Goal: Information Seeking & Learning: Check status

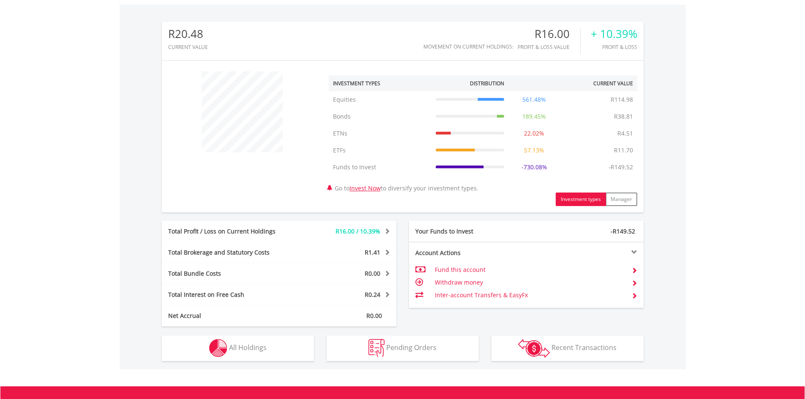
scroll to position [366, 0]
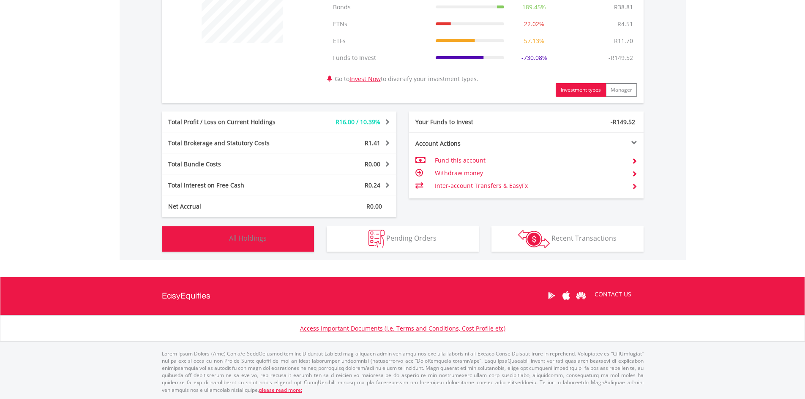
click at [264, 235] on span "All Holdings" at bounding box center [248, 238] width 38 height 9
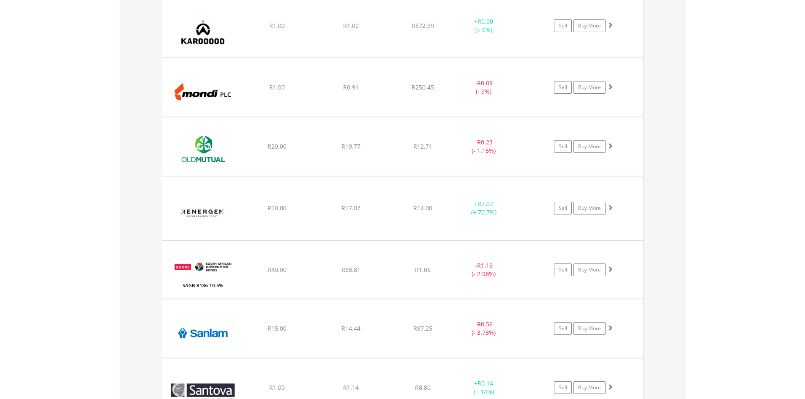
scroll to position [1236, 0]
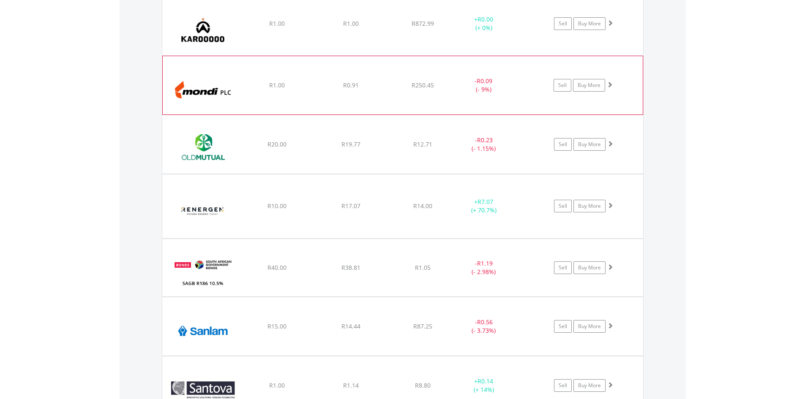
click at [239, 92] on img at bounding box center [203, 90] width 73 height 46
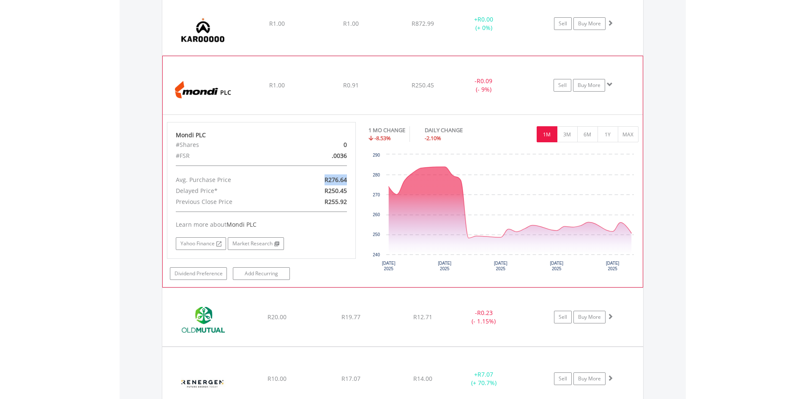
drag, startPoint x: 323, startPoint y: 180, endPoint x: 349, endPoint y: 179, distance: 25.4
click at [349, 179] on div "R276.64" at bounding box center [322, 180] width 61 height 11
drag, startPoint x: 350, startPoint y: 145, endPoint x: 338, endPoint y: 145, distance: 11.4
click at [338, 145] on div "0" at bounding box center [322, 144] width 61 height 11
click at [343, 169] on div "Mondi PLC #Shares 0 #FSR .0036 Avg. Purchase Price R276.64 Delayed Price* R250.…" at bounding box center [261, 190] width 189 height 137
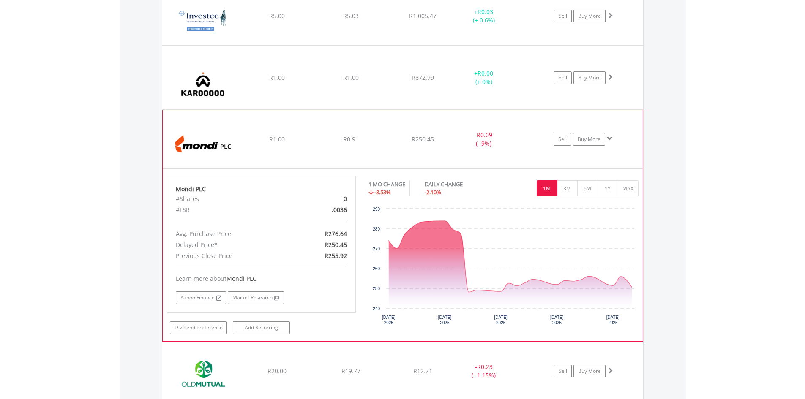
scroll to position [1194, 0]
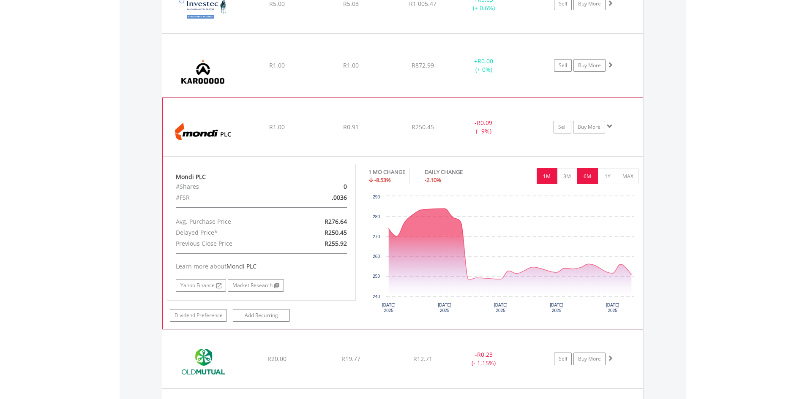
click at [591, 178] on button "6M" at bounding box center [587, 176] width 21 height 16
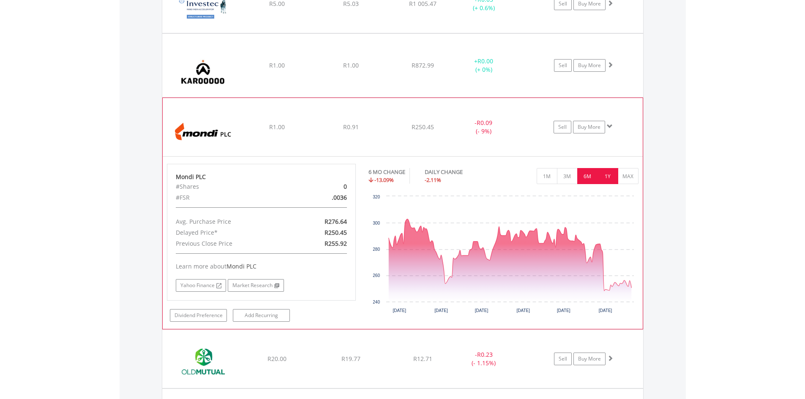
click at [604, 177] on button "1Y" at bounding box center [608, 176] width 21 height 16
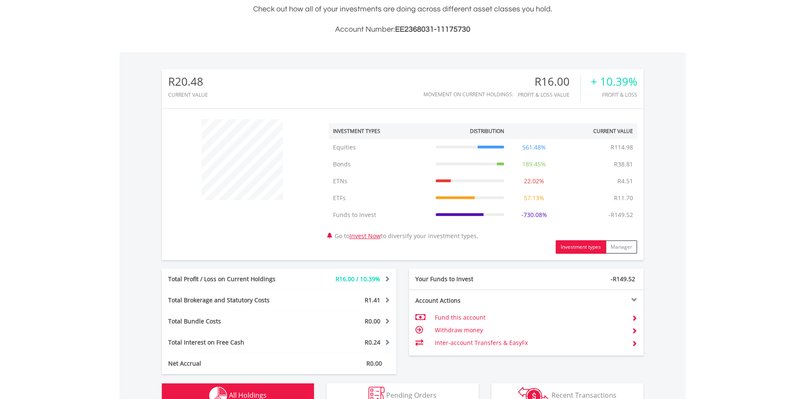
scroll to position [211, 0]
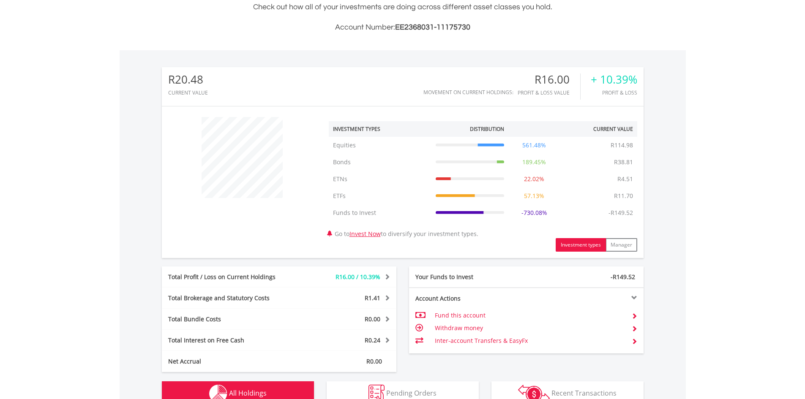
click at [617, 216] on td "-R149.52" at bounding box center [620, 213] width 33 height 17
drag, startPoint x: 634, startPoint y: 214, endPoint x: 519, endPoint y: 211, distance: 115.0
click at [519, 211] on tr "Funds to Invest Funds to Invest -R149.52 -730.08% -R149.52" at bounding box center [483, 213] width 309 height 17
click at [570, 213] on tr "Funds to Invest Funds to Invest -R149.52 -730.08% -R149.52" at bounding box center [483, 213] width 309 height 17
click at [458, 210] on div at bounding box center [470, 213] width 69 height 8
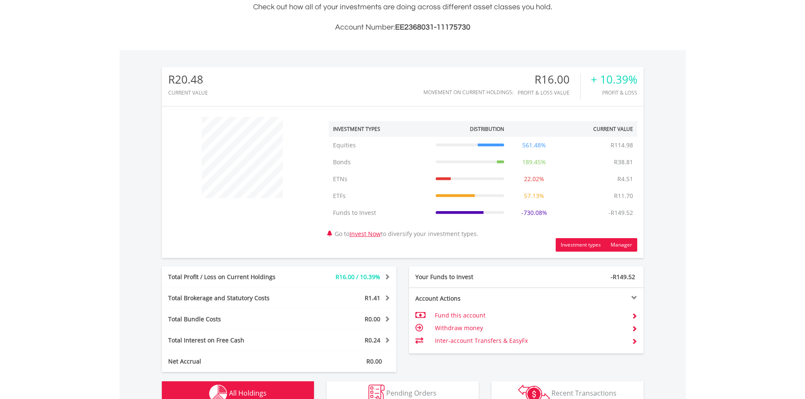
click at [618, 244] on button "Manager" at bounding box center [622, 245] width 32 height 14
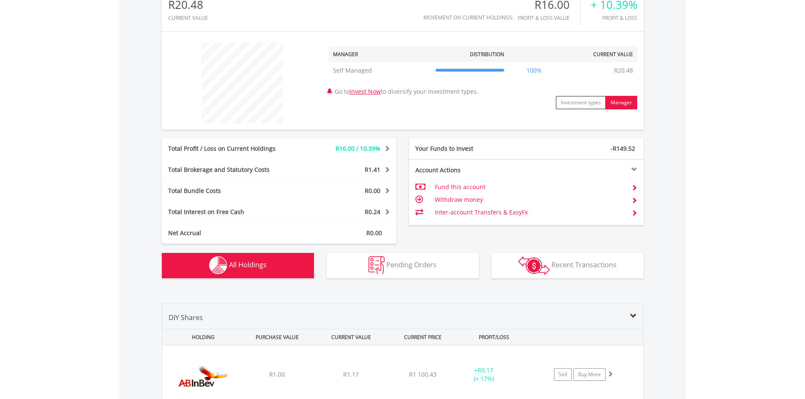
scroll to position [296, 0]
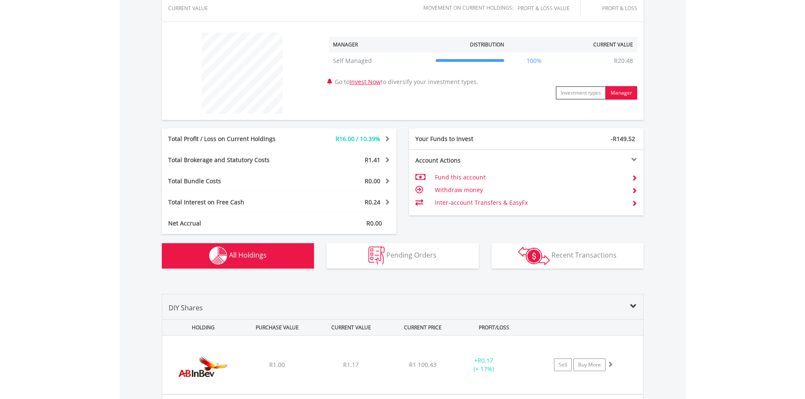
click at [243, 137] on div "Total Profit / Loss on Current Holdings" at bounding box center [230, 139] width 137 height 8
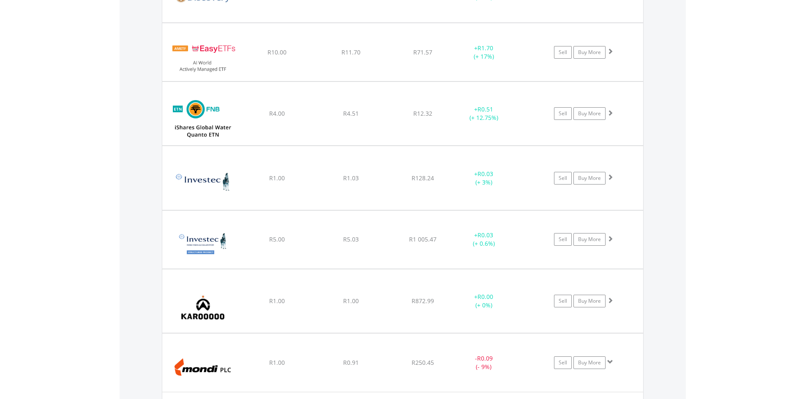
scroll to position [972, 0]
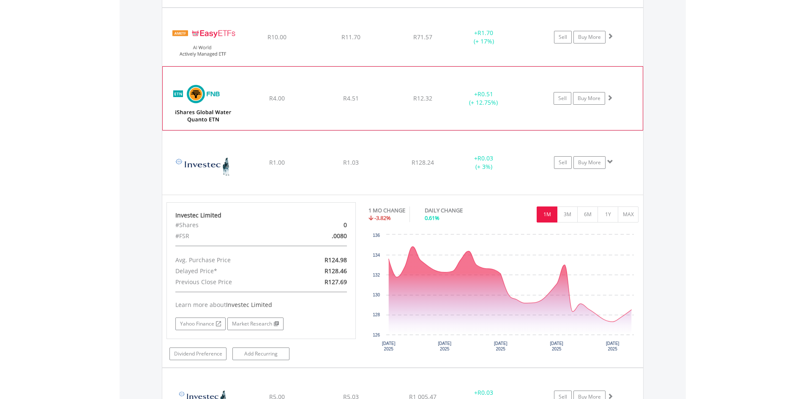
scroll to position [930, 0]
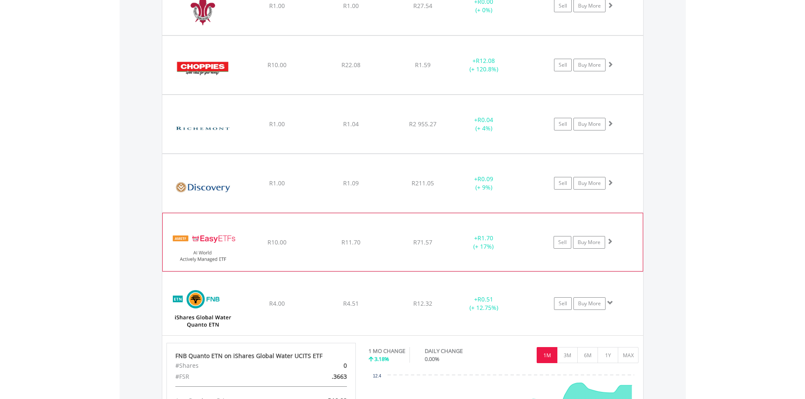
scroll to position [634, 0]
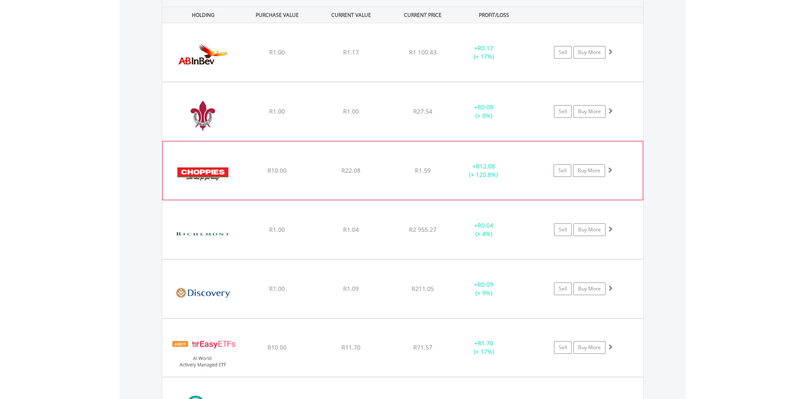
click at [320, 82] on div "﻿ Choppies Enterprises Ltd R10.00 R22.08 R1.59 + R12.08 (+ 120.8%) Sell Buy More" at bounding box center [402, 52] width 481 height 58
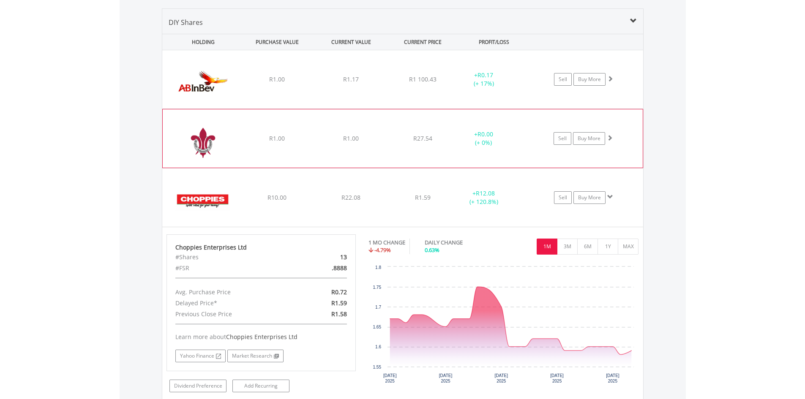
scroll to position [592, 0]
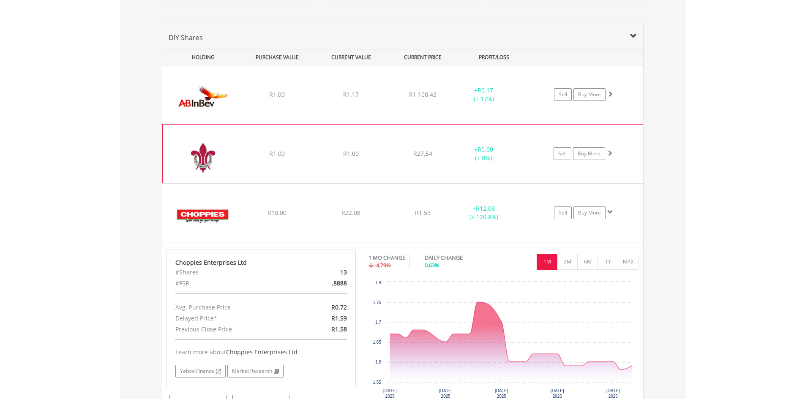
click at [312, 99] on div "R1.00" at bounding box center [277, 94] width 72 height 8
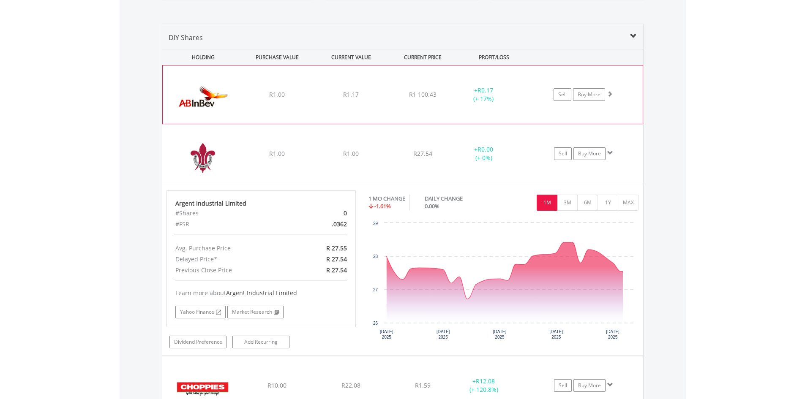
click at [322, 101] on div "﻿ Anheuser-Busch InBev SA NV R1.00 R1.17 R1 100.43 + R0.17 (+ 17%) Sell Buy More" at bounding box center [403, 95] width 480 height 58
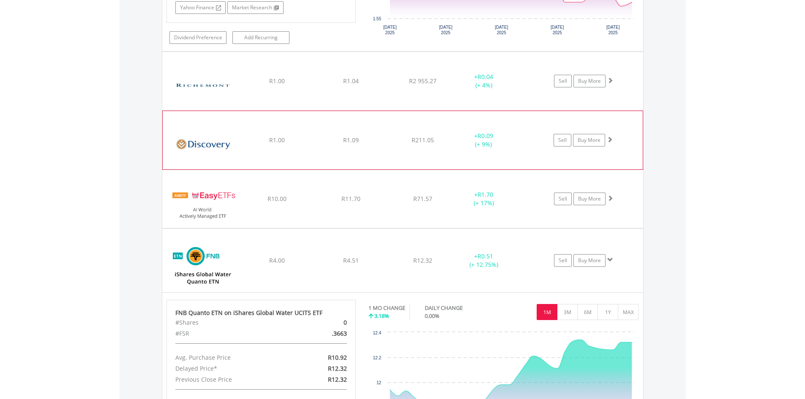
scroll to position [1310, 0]
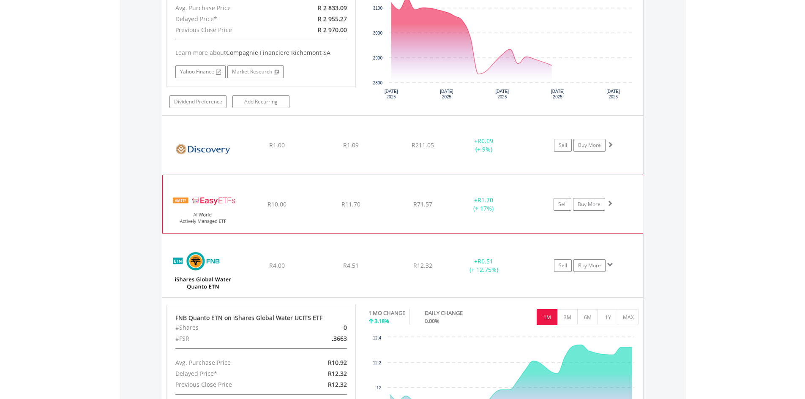
scroll to position [1479, 0]
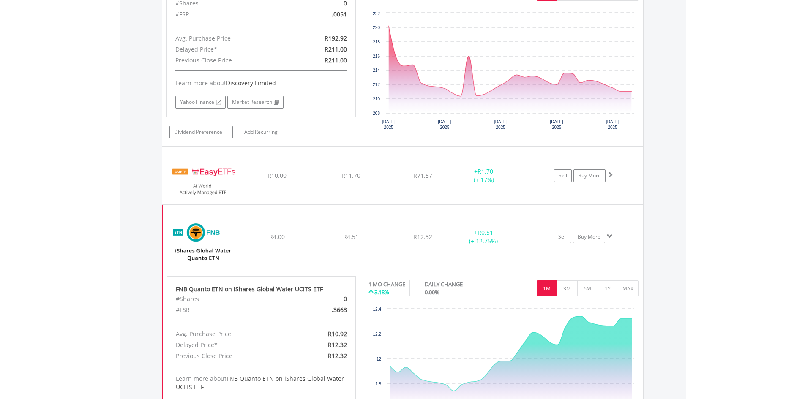
scroll to position [1733, 0]
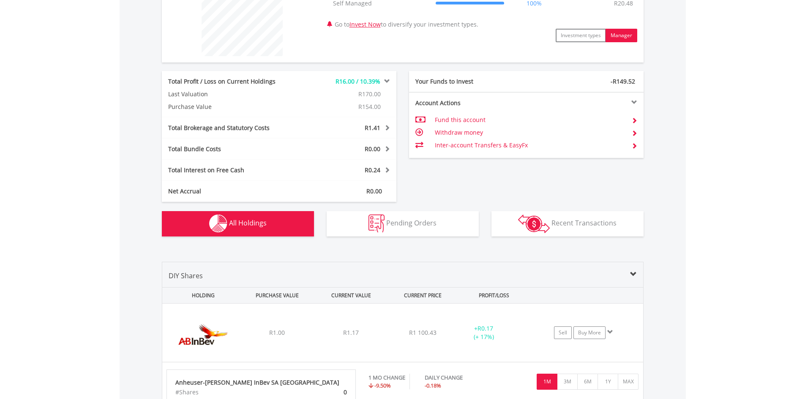
scroll to position [338, 0]
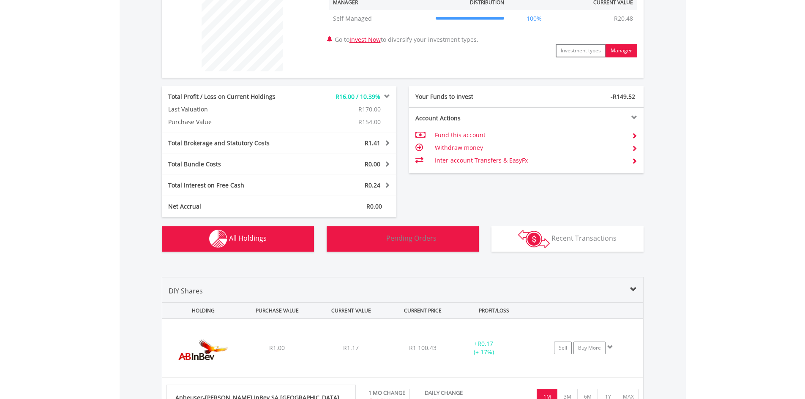
click at [418, 238] on span "Pending Orders" at bounding box center [411, 238] width 50 height 9
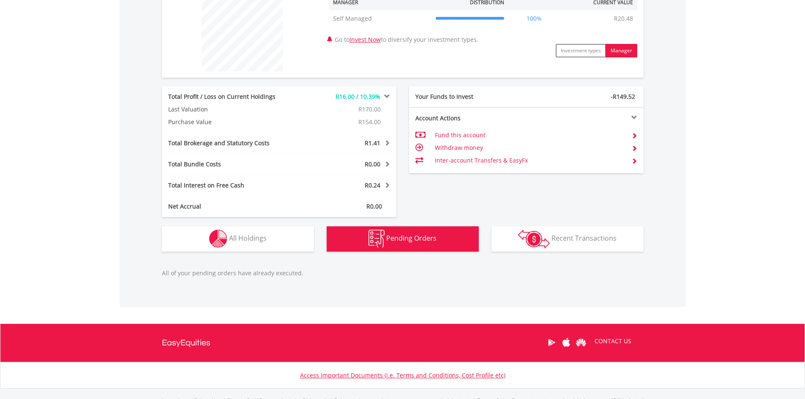
scroll to position [385, 0]
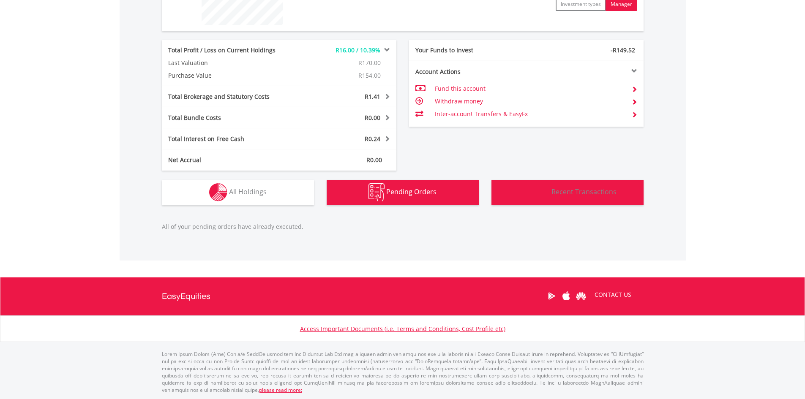
click at [555, 202] on button "Transactions Recent Transactions" at bounding box center [568, 192] width 152 height 25
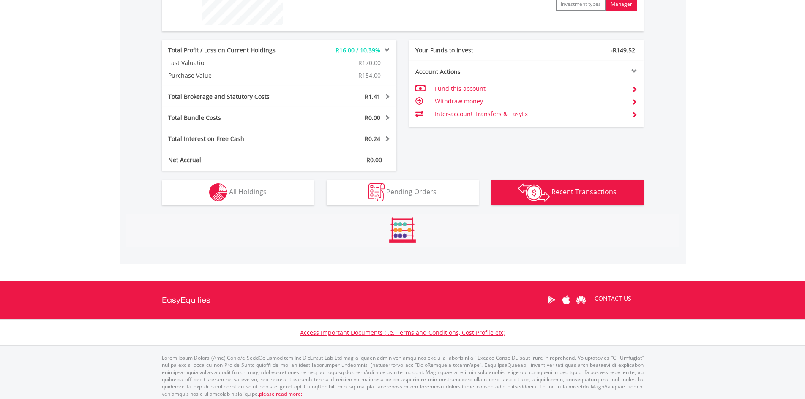
scroll to position [494, 0]
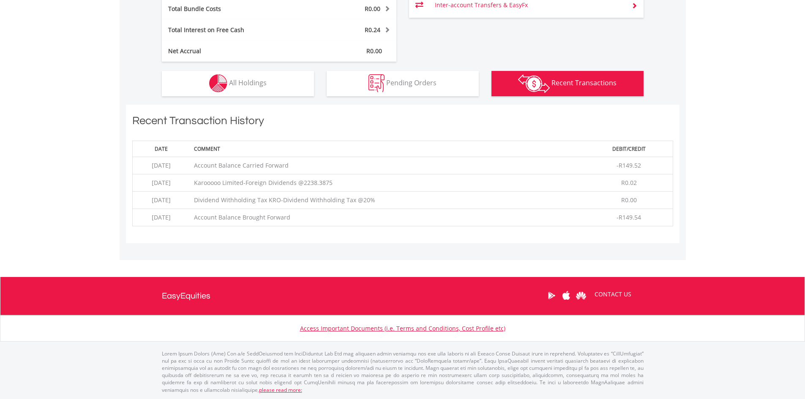
click at [333, 182] on td "Karooooo Limited-Foreign Dividends @2238.3875" at bounding box center [387, 182] width 395 height 17
click at [281, 198] on td "Dividend Withholding Tax KRO-Dividend Withholding Tax @20%" at bounding box center [387, 199] width 395 height 17
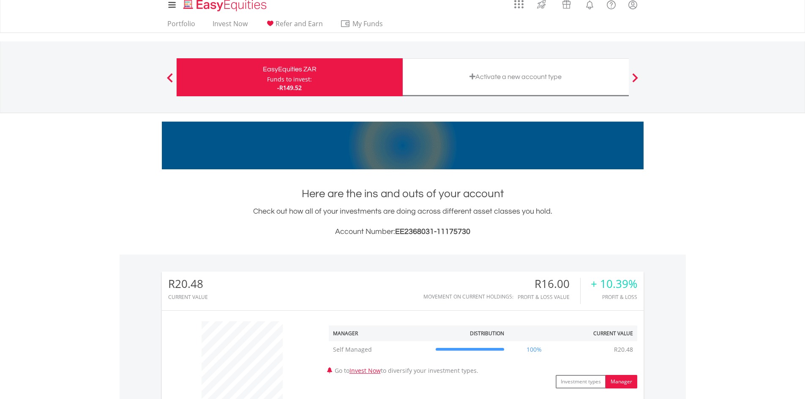
scroll to position [0, 0]
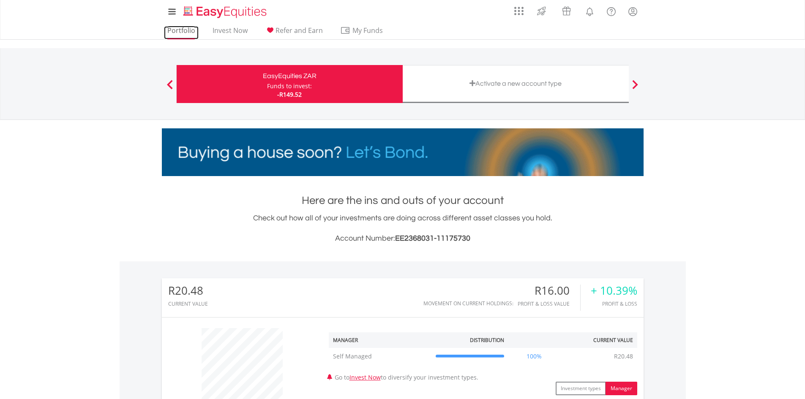
click at [186, 26] on link "Portfolio" at bounding box center [181, 32] width 35 height 13
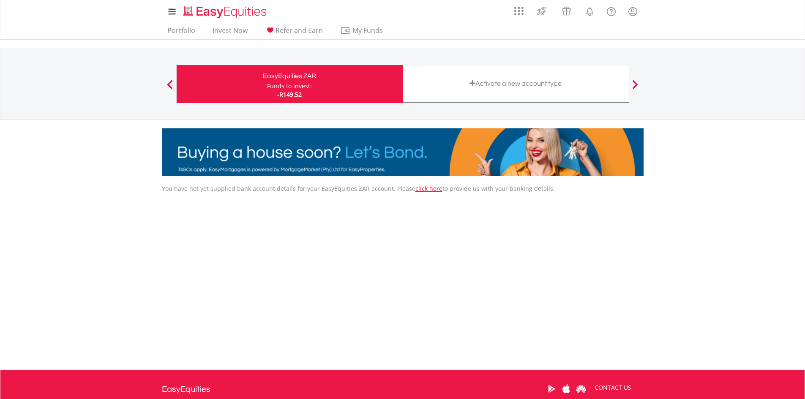
click at [289, 93] on span "-R149.52" at bounding box center [289, 94] width 25 height 8
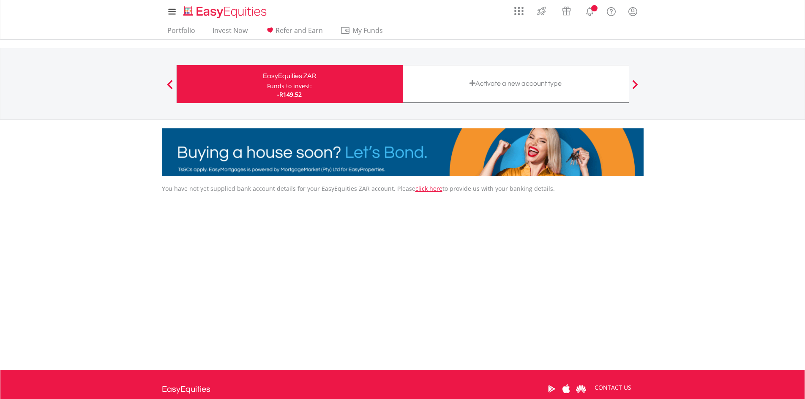
click at [361, 52] on div "EasyEquities ZAR Funds to invest: -R149.52 Activate a new account type" at bounding box center [402, 83] width 453 height 71
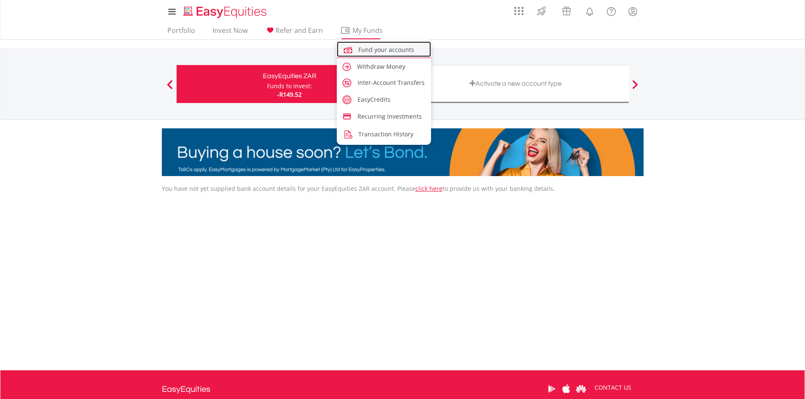
click at [364, 50] on span "Fund your accounts" at bounding box center [386, 50] width 56 height 8
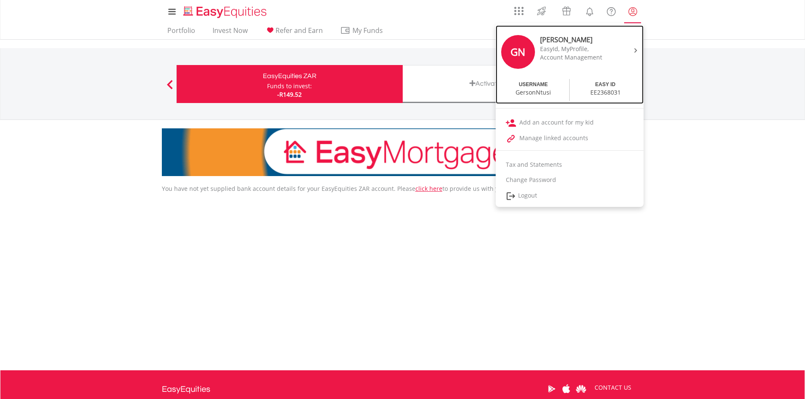
click at [541, 91] on div "GersonNtusi" at bounding box center [534, 92] width 36 height 8
